Goal: Browse casually

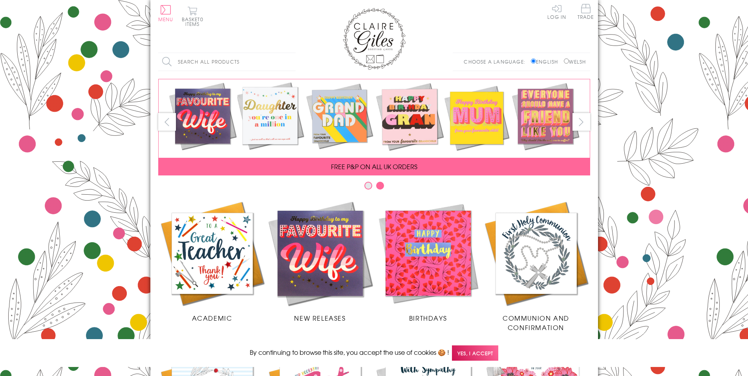
scroll to position [311, 0]
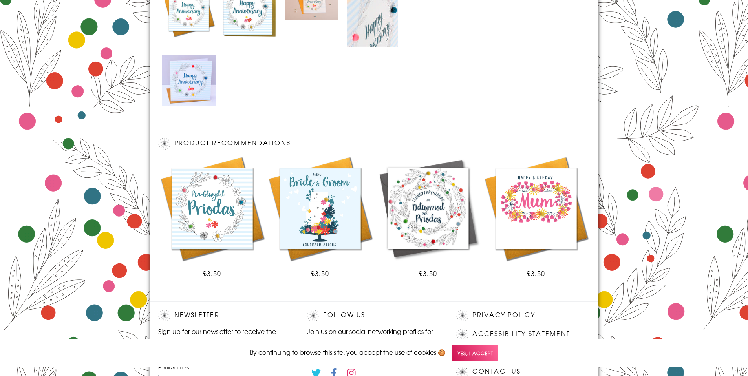
scroll to position [502, 0]
